Goal: Navigation & Orientation: Understand site structure

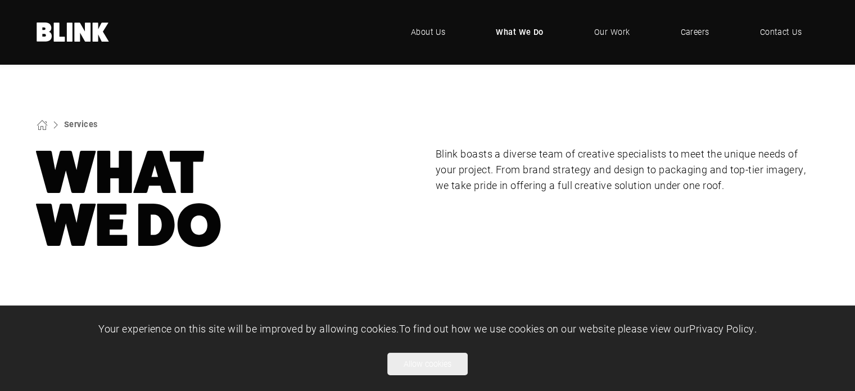
scroll to position [112, 0]
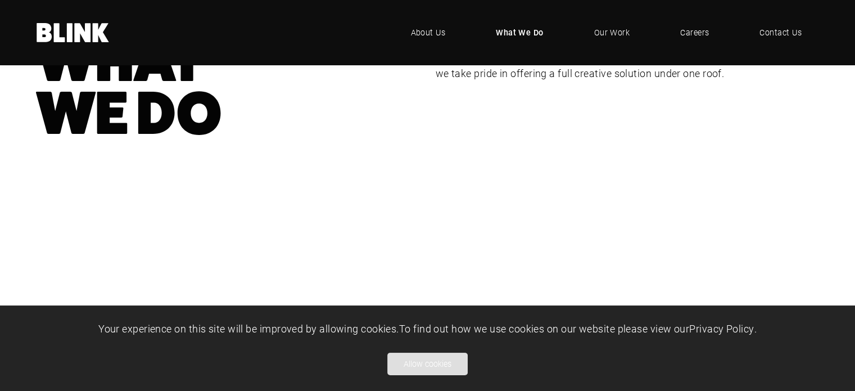
click at [428, 368] on button "Allow cookies" at bounding box center [427, 363] width 80 height 22
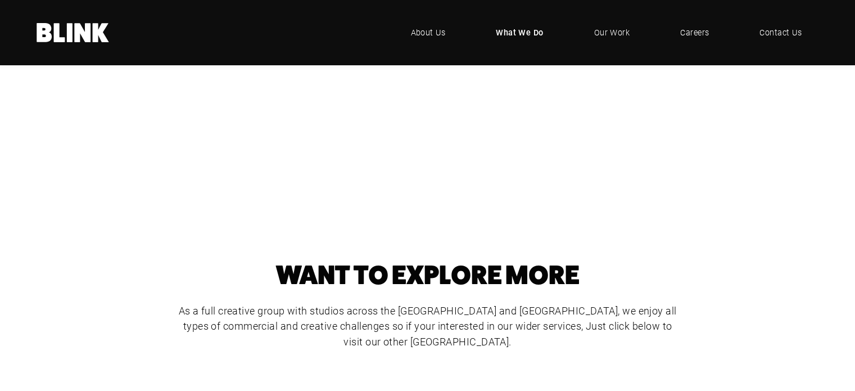
scroll to position [450, 0]
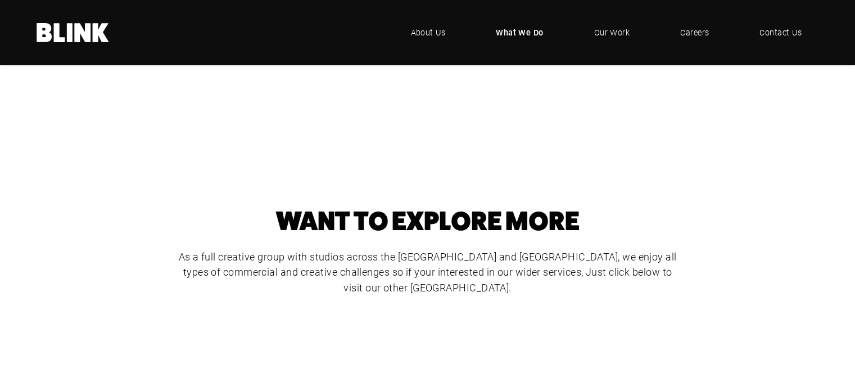
click at [0, 0] on div "Video & Animation" at bounding box center [0, 0] width 0 height 0
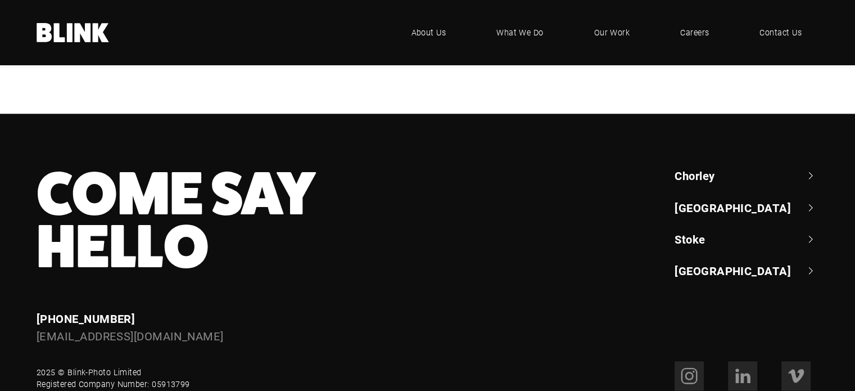
scroll to position [1236, 0]
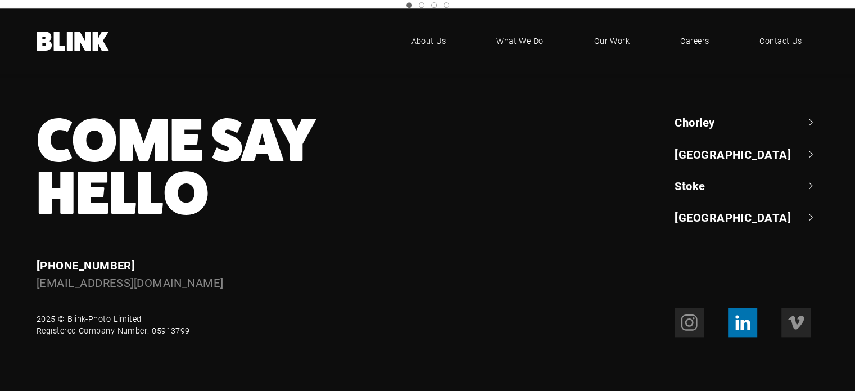
click at [733, 320] on icon at bounding box center [742, 322] width 18 height 18
click at [528, 35] on span "What We Do" at bounding box center [520, 41] width 48 height 12
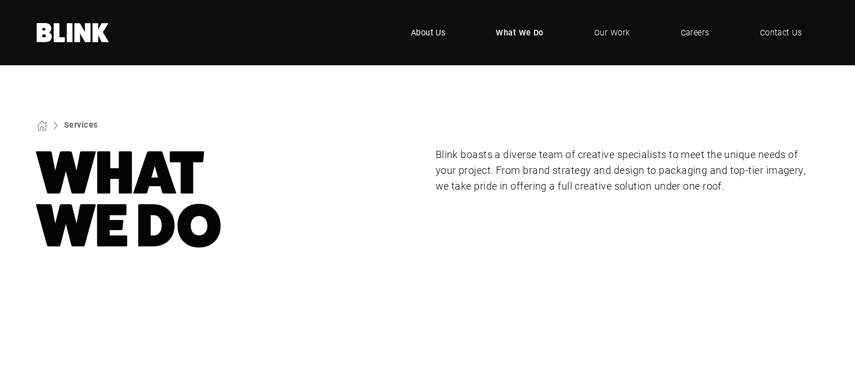
click at [432, 30] on span "About Us" at bounding box center [428, 32] width 35 height 12
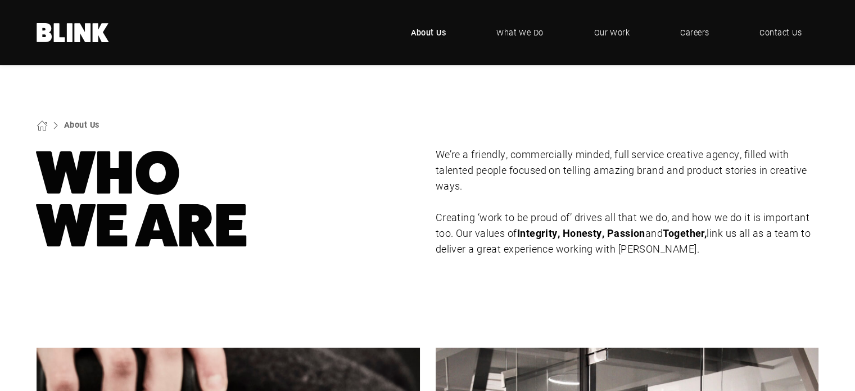
scroll to position [2679, 0]
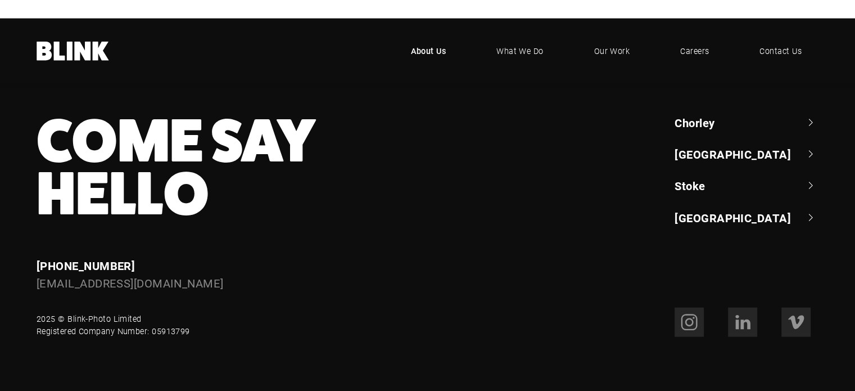
click at [68, 318] on div "2025 © Blink-Photo Limited Registered Company Number: 05913799" at bounding box center [113, 324] width 153 height 24
copy div "Blink-Photo"
drag, startPoint x: 68, startPoint y: 318, endPoint x: 106, endPoint y: 319, distance: 37.7
click at [106, 319] on div "2025 © Blink-Photo Limited Registered Company Number: 05913799" at bounding box center [113, 324] width 153 height 24
click at [755, 330] on link at bounding box center [742, 321] width 29 height 29
